Goal: Navigation & Orientation: Find specific page/section

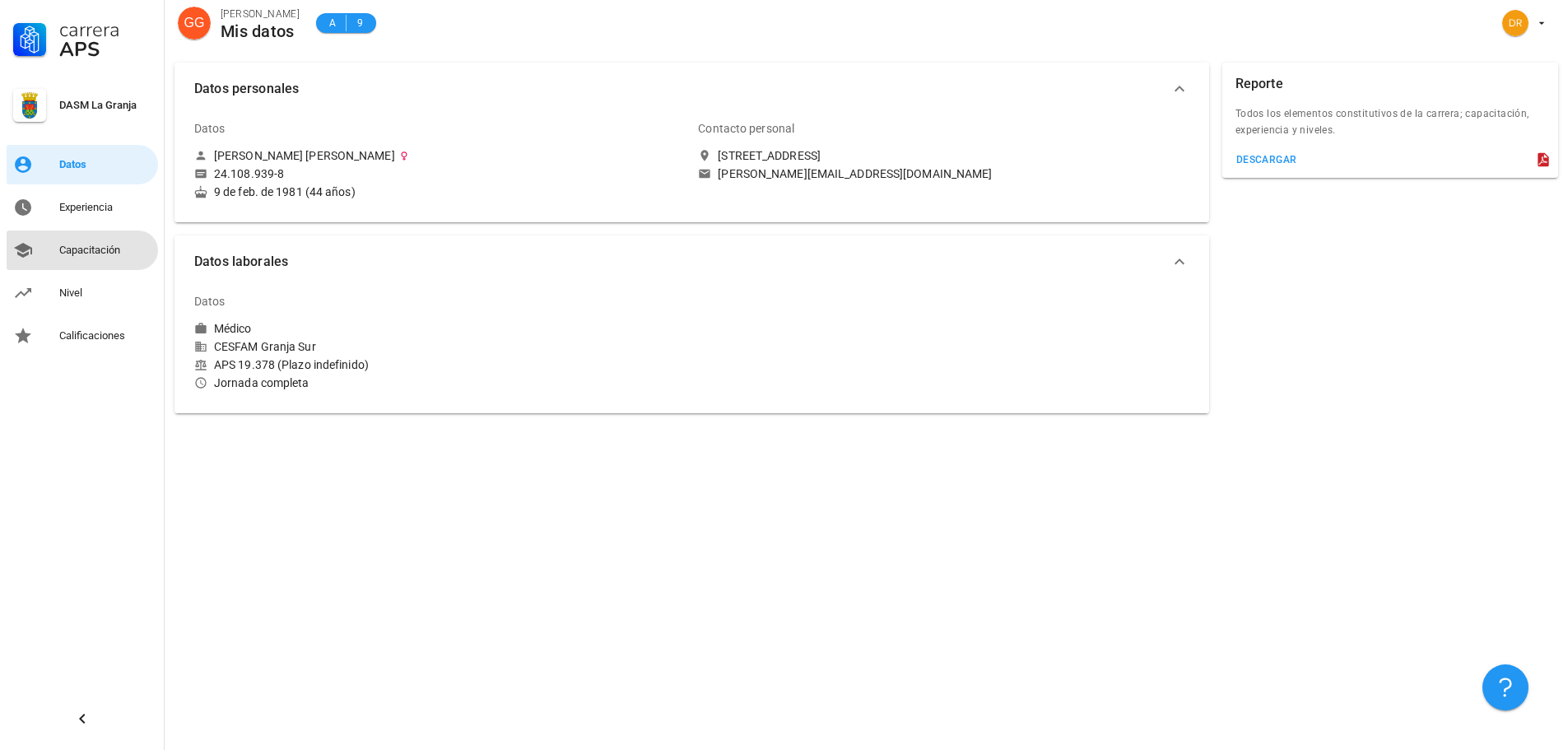
click at [86, 253] on div "Capacitación" at bounding box center [104, 251] width 92 height 13
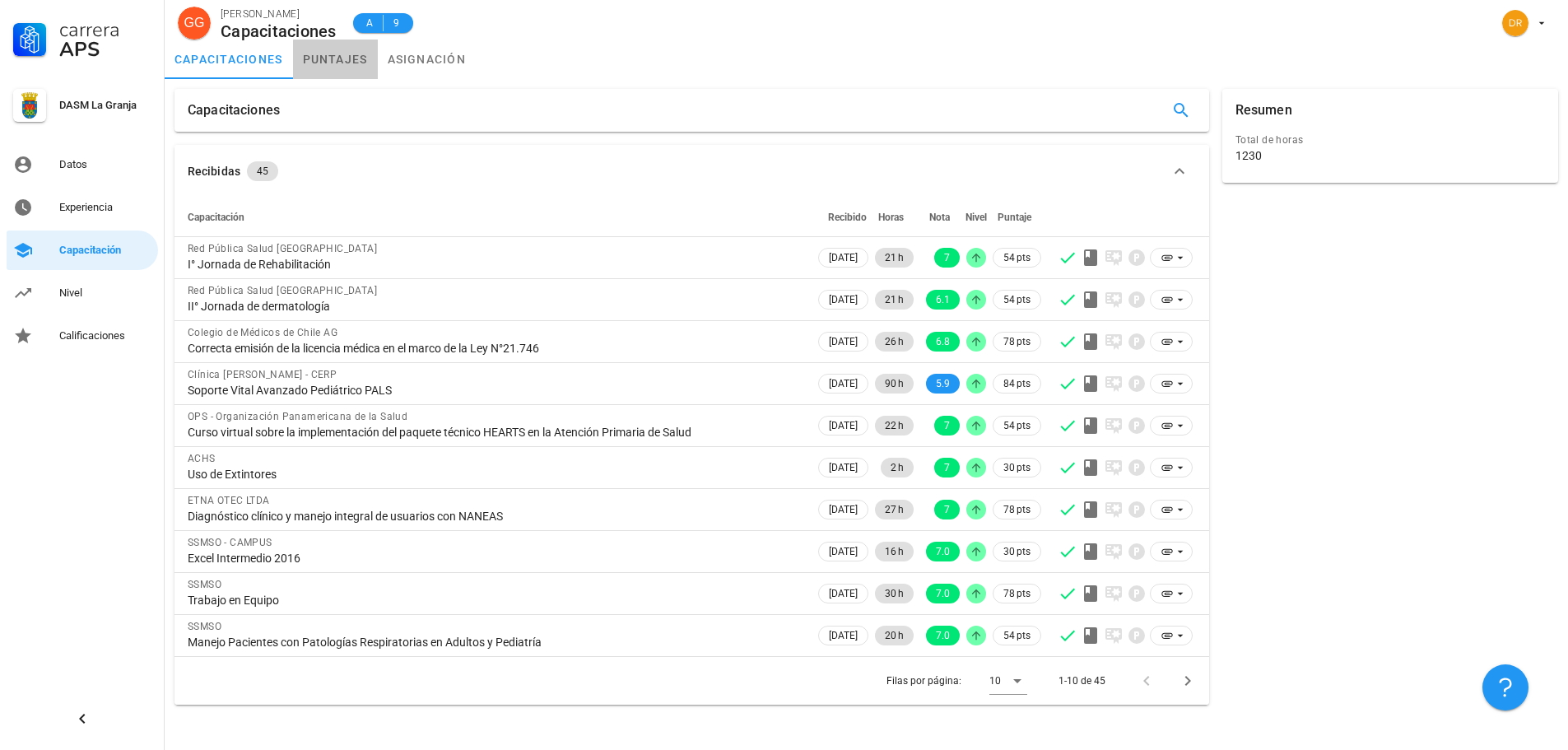
click at [350, 62] on link "puntajes" at bounding box center [335, 60] width 85 height 40
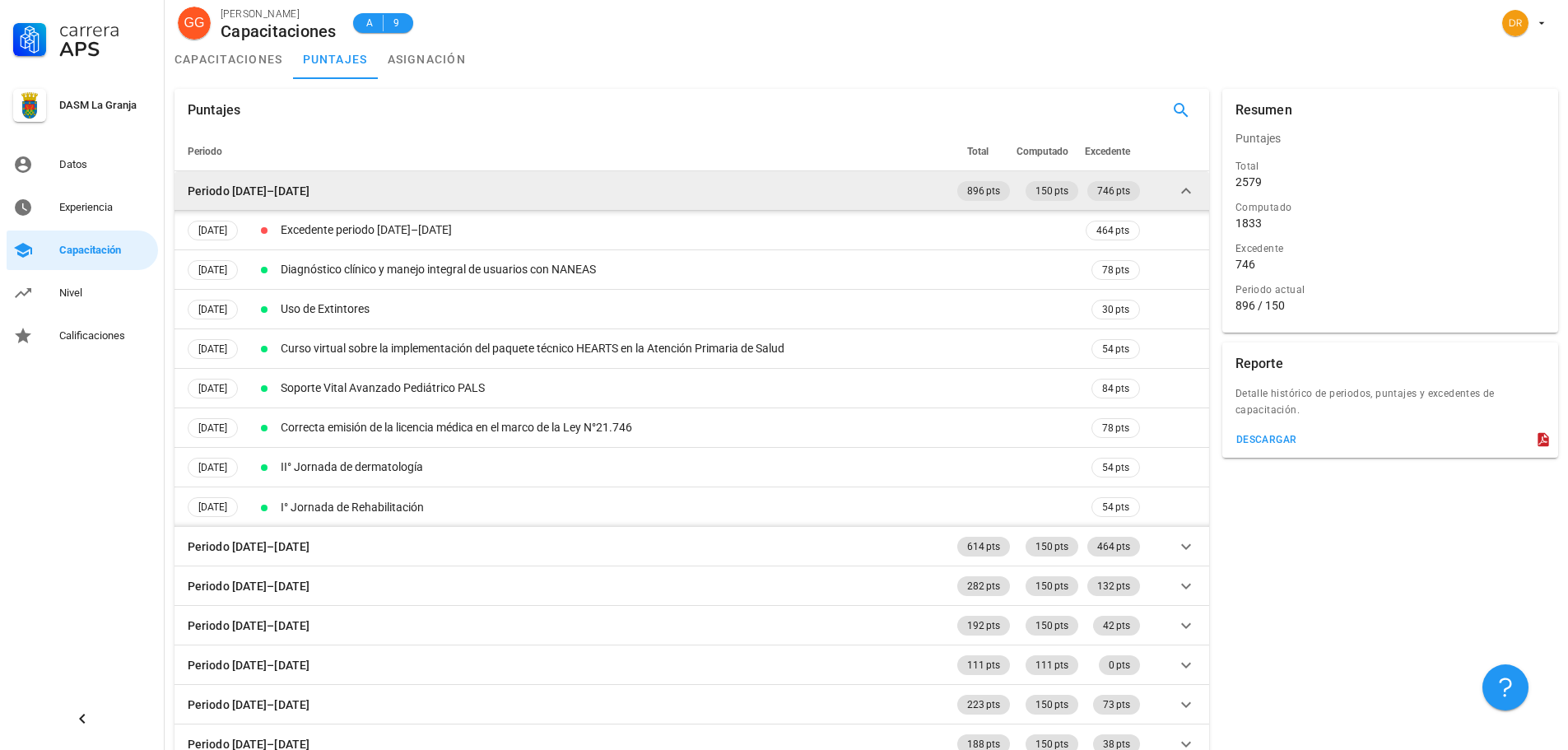
click at [1188, 192] on icon at bounding box center [1186, 191] width 9 height 6
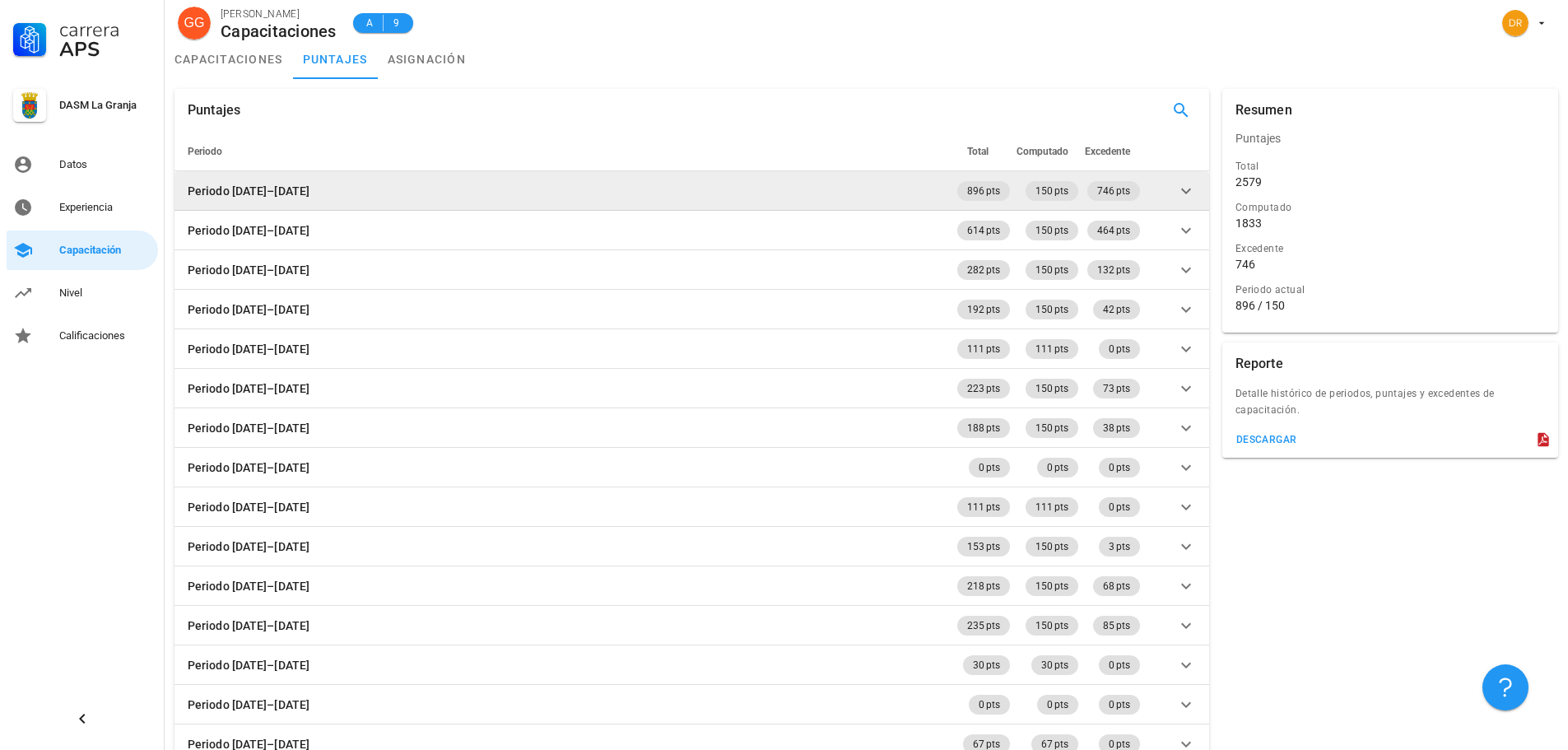
click at [1188, 192] on icon at bounding box center [1185, 191] width 20 height 20
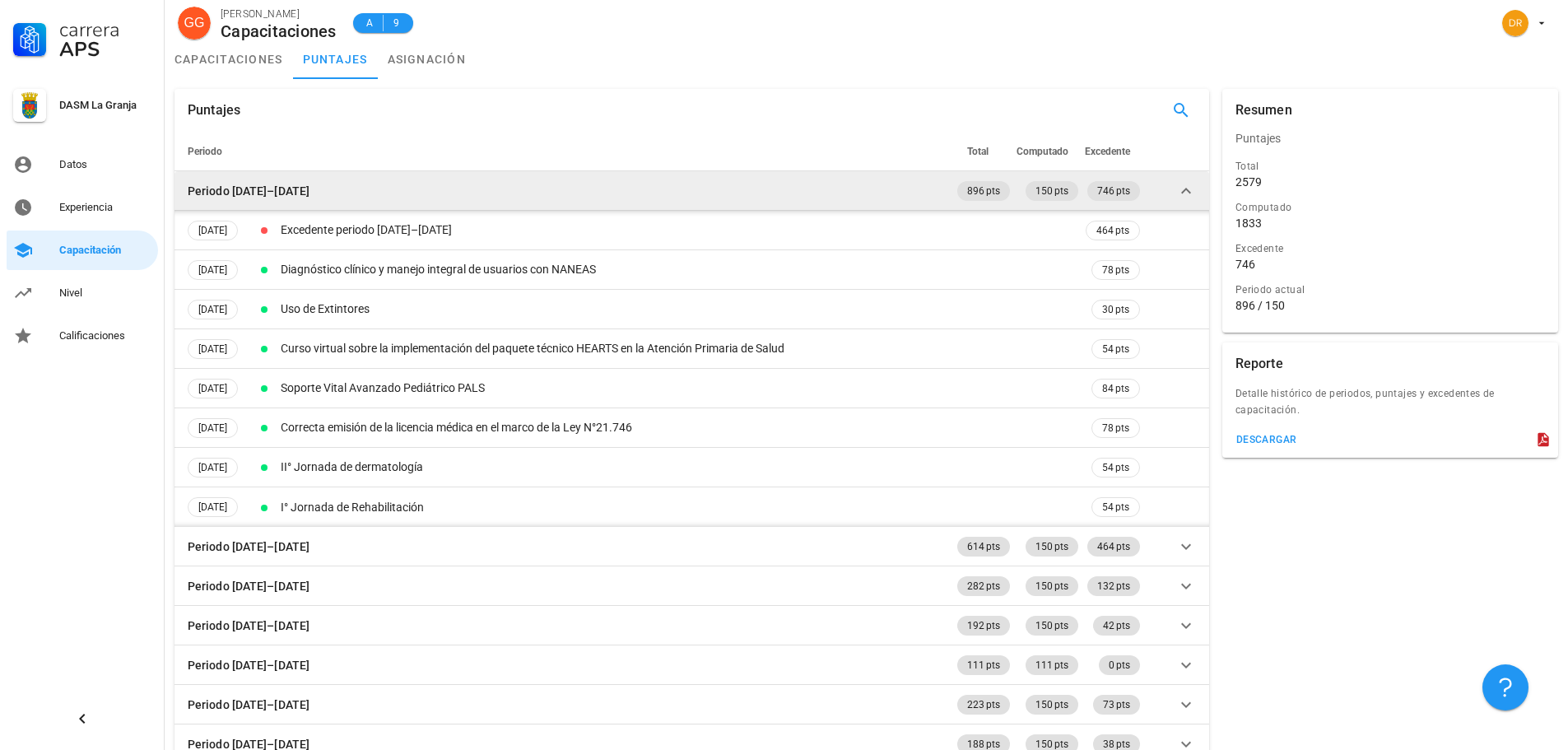
click at [1188, 192] on icon at bounding box center [1186, 191] width 9 height 6
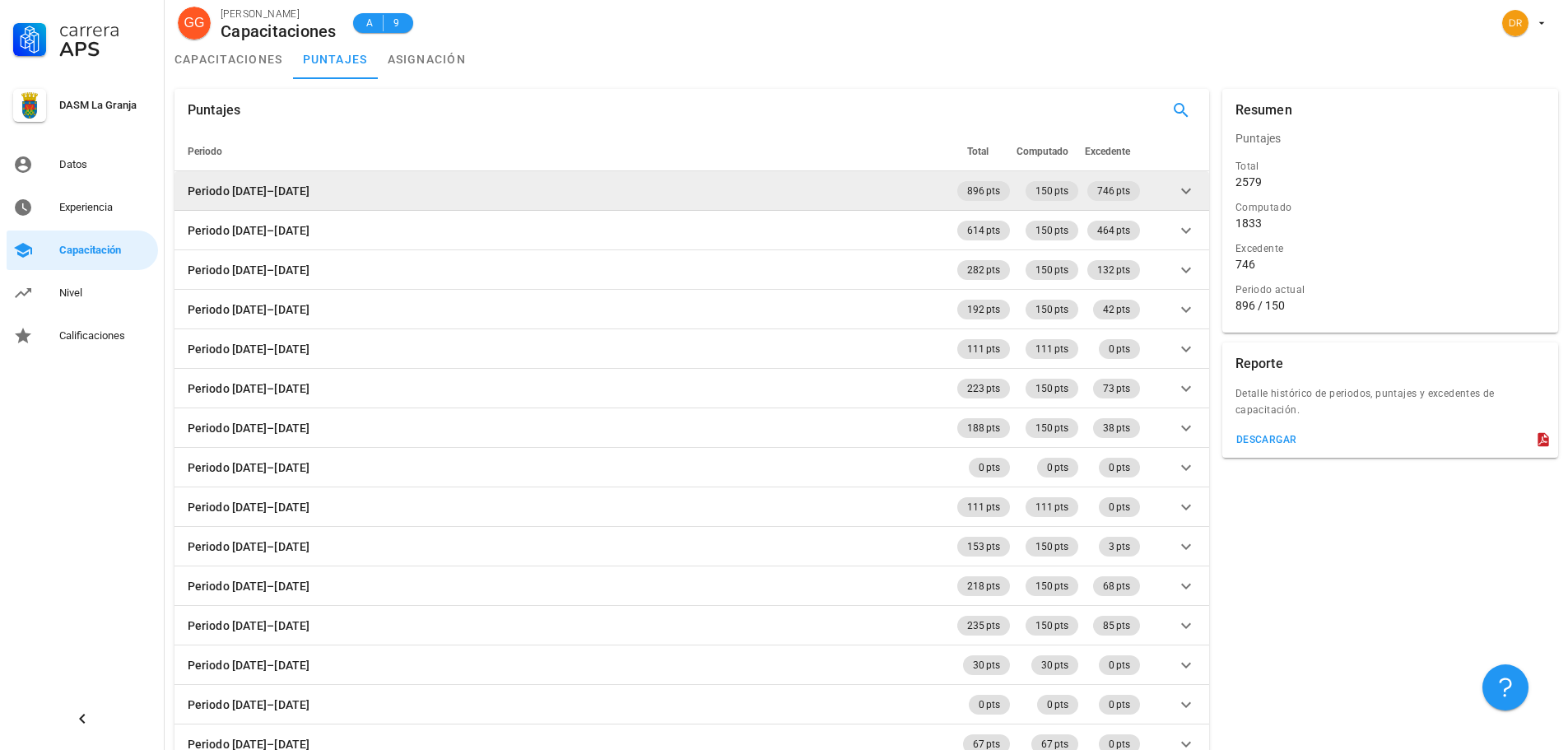
click at [1188, 192] on icon at bounding box center [1185, 191] width 20 height 20
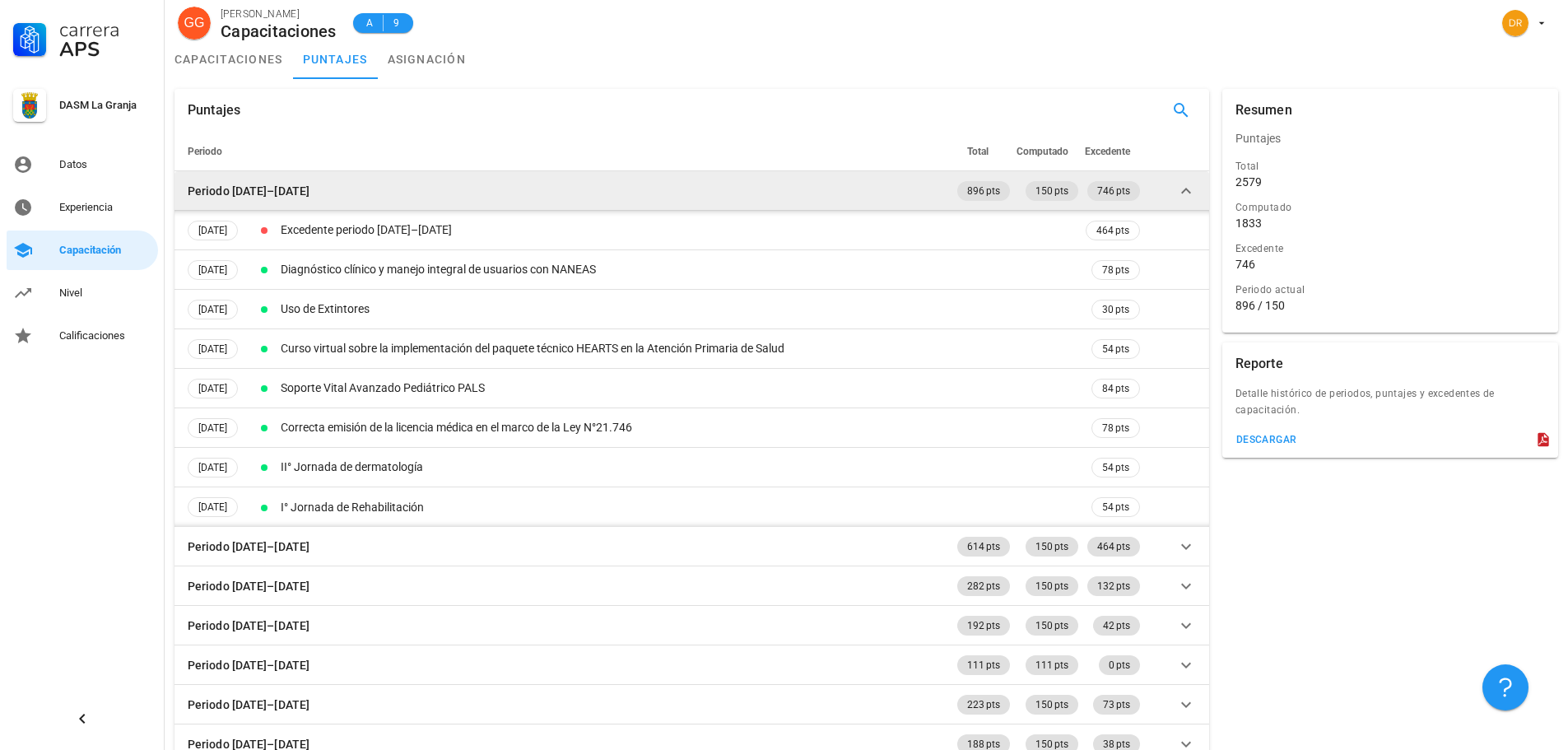
click at [1188, 192] on icon at bounding box center [1186, 191] width 9 height 6
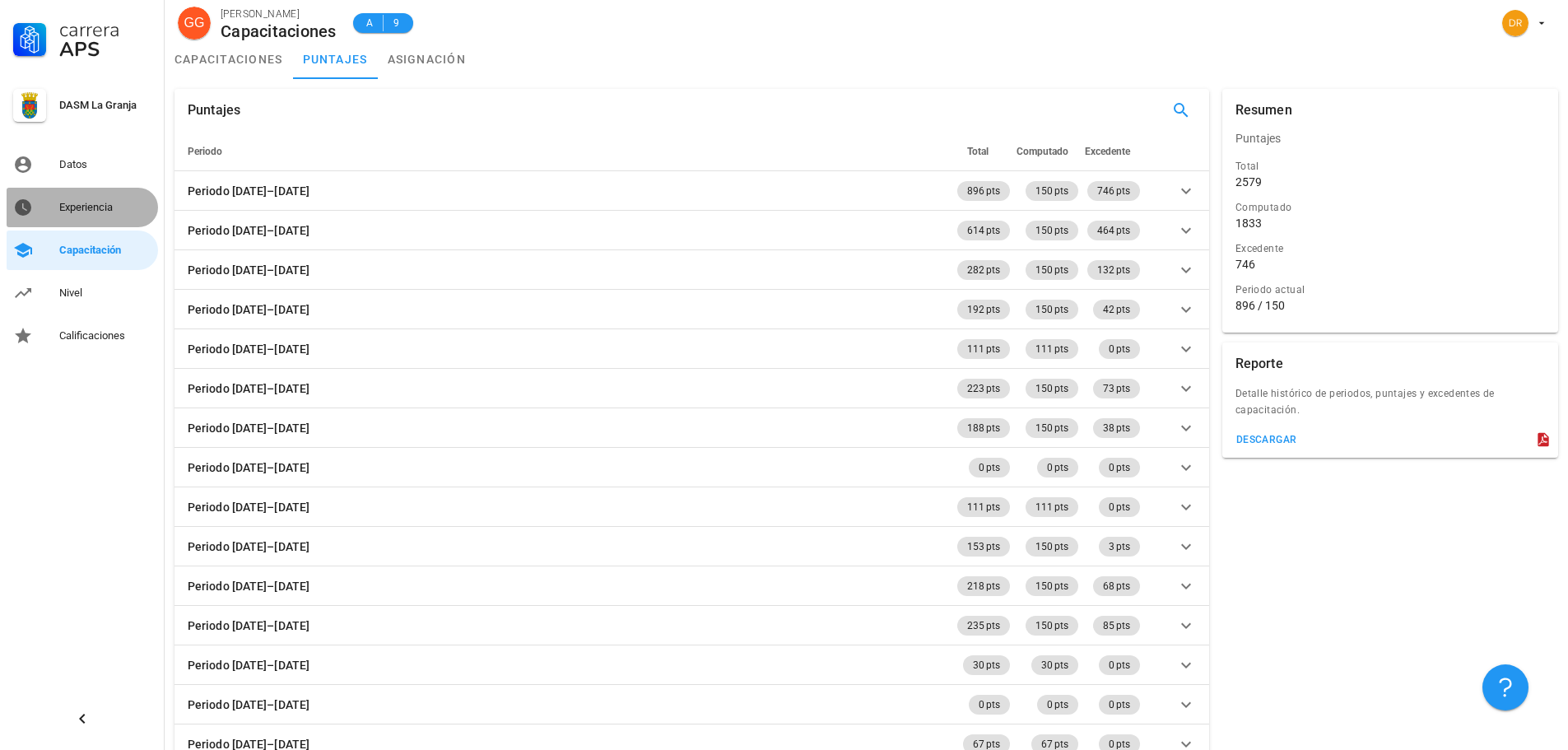
click at [77, 205] on div "Experiencia" at bounding box center [104, 207] width 92 height 13
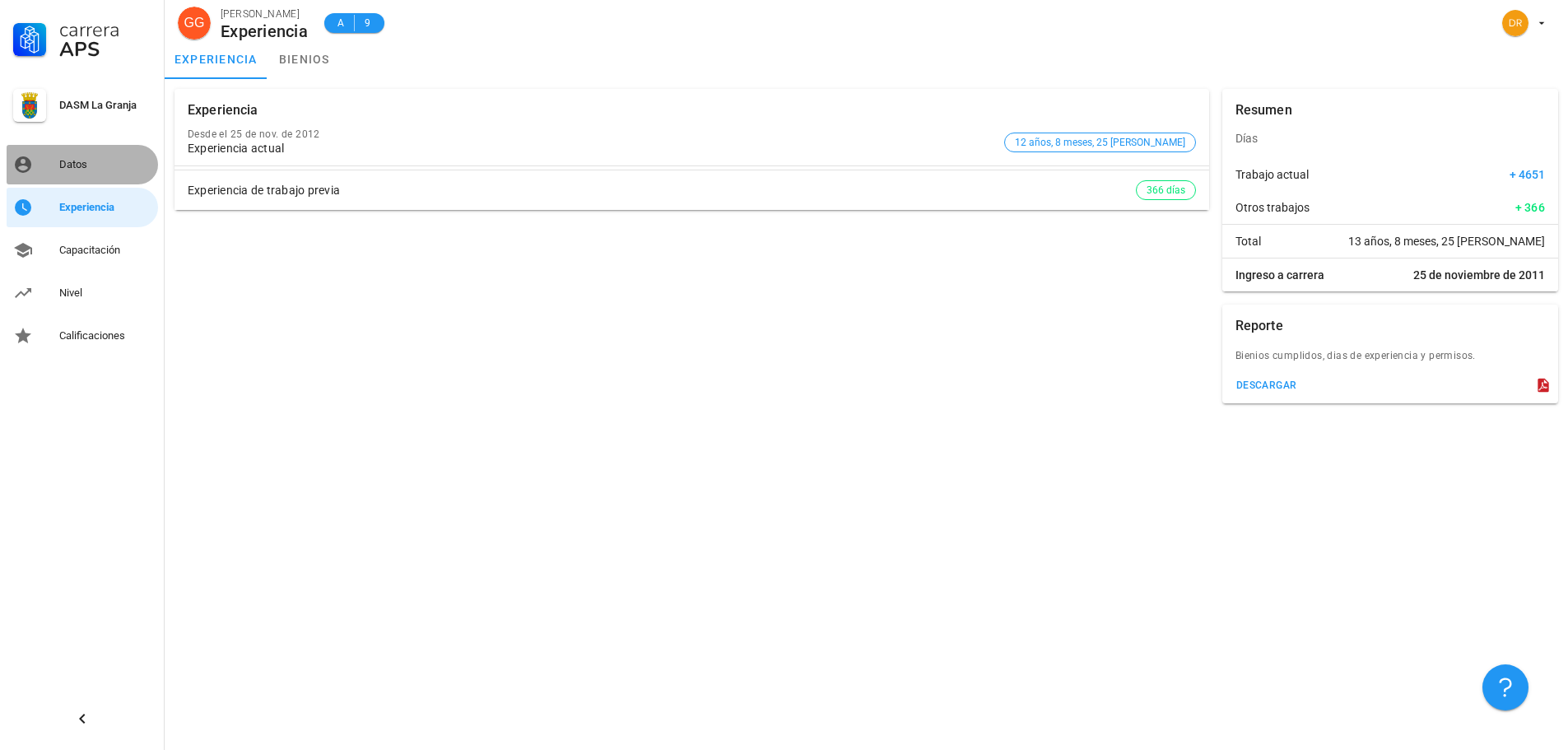
click at [79, 160] on div "Datos" at bounding box center [104, 164] width 92 height 13
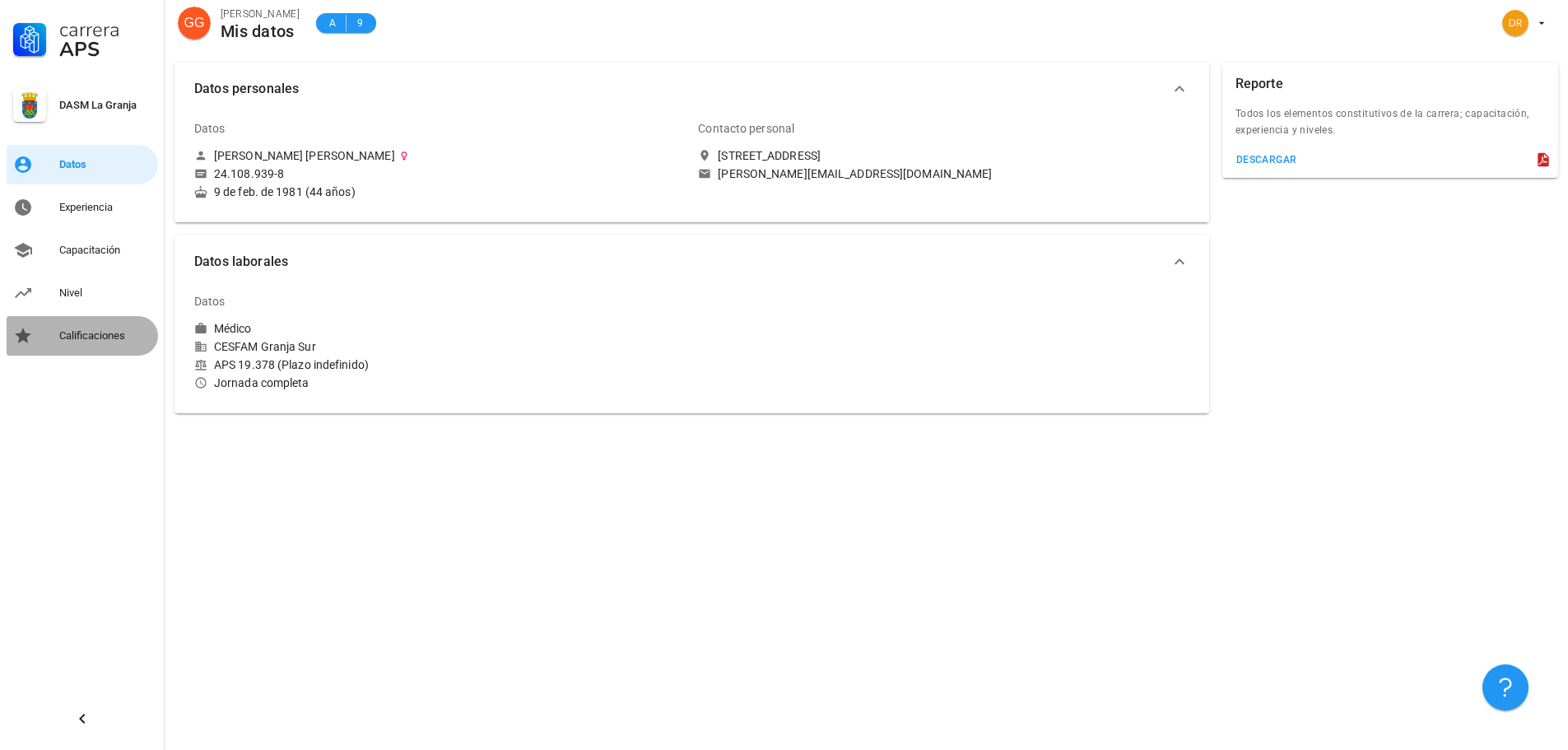
click at [81, 334] on div "Calificaciones" at bounding box center [104, 336] width 92 height 13
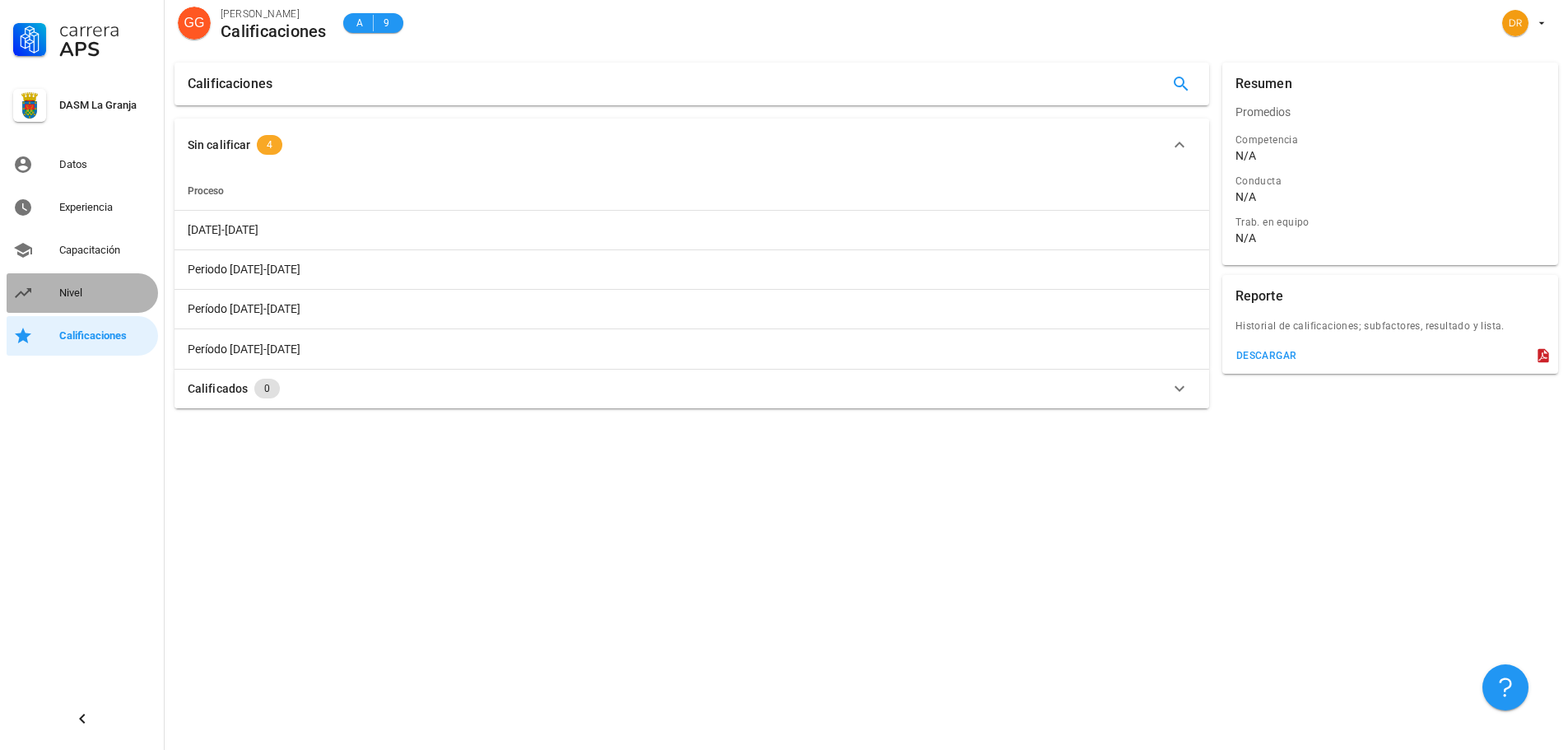
click at [81, 291] on div "Nivel" at bounding box center [104, 293] width 92 height 13
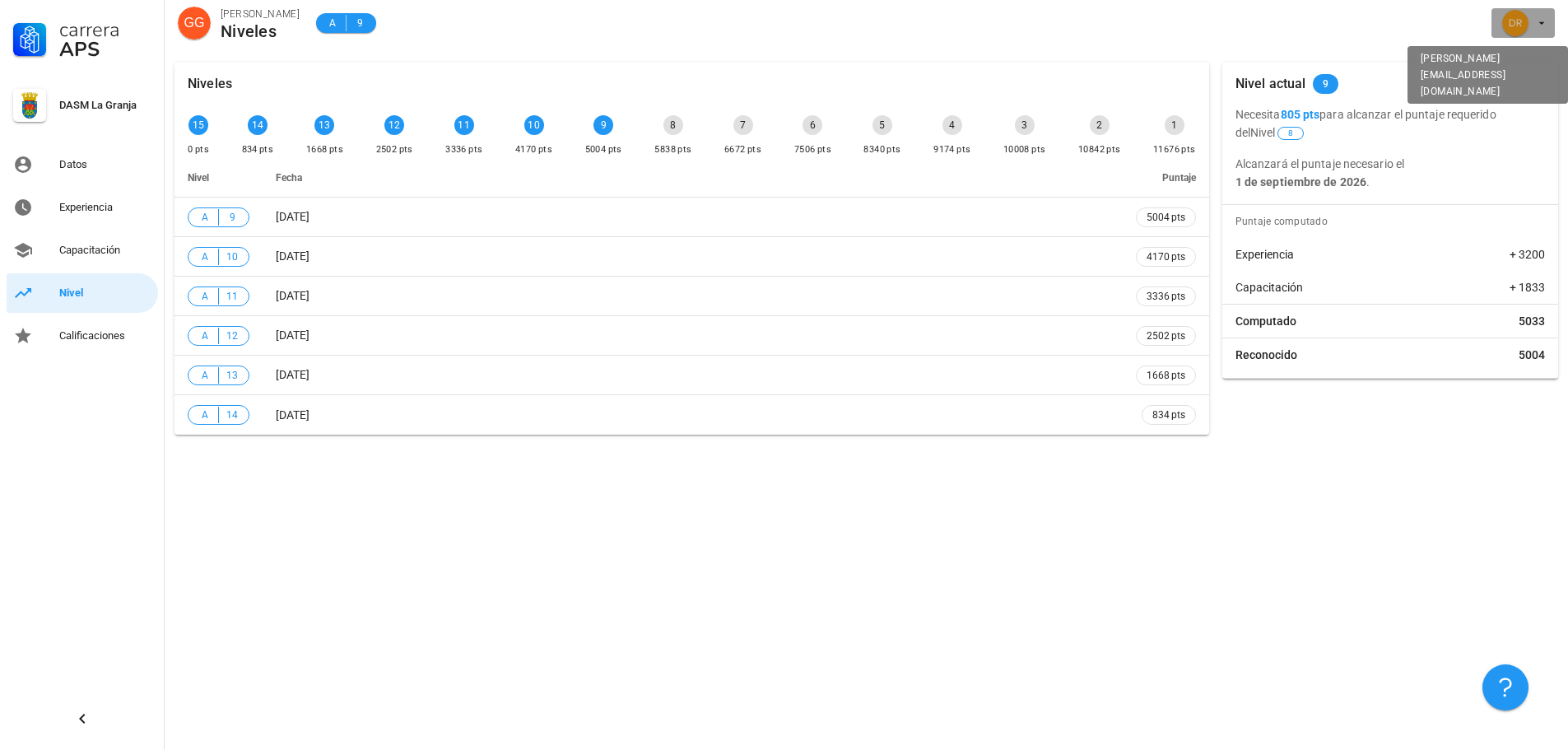
click at [1539, 22] on icon "button" at bounding box center [1541, 23] width 13 height 13
click at [1497, 60] on link "Salir" at bounding box center [1509, 65] width 99 height 40
